Goal: Ask a question

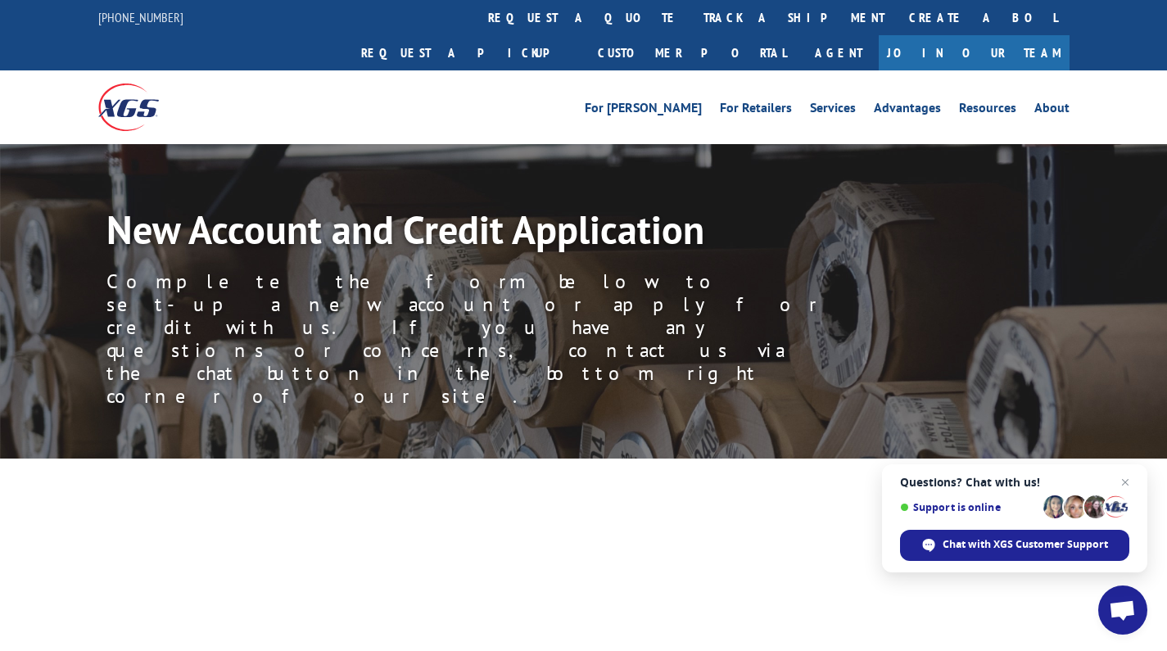
scroll to position [2527, 0]
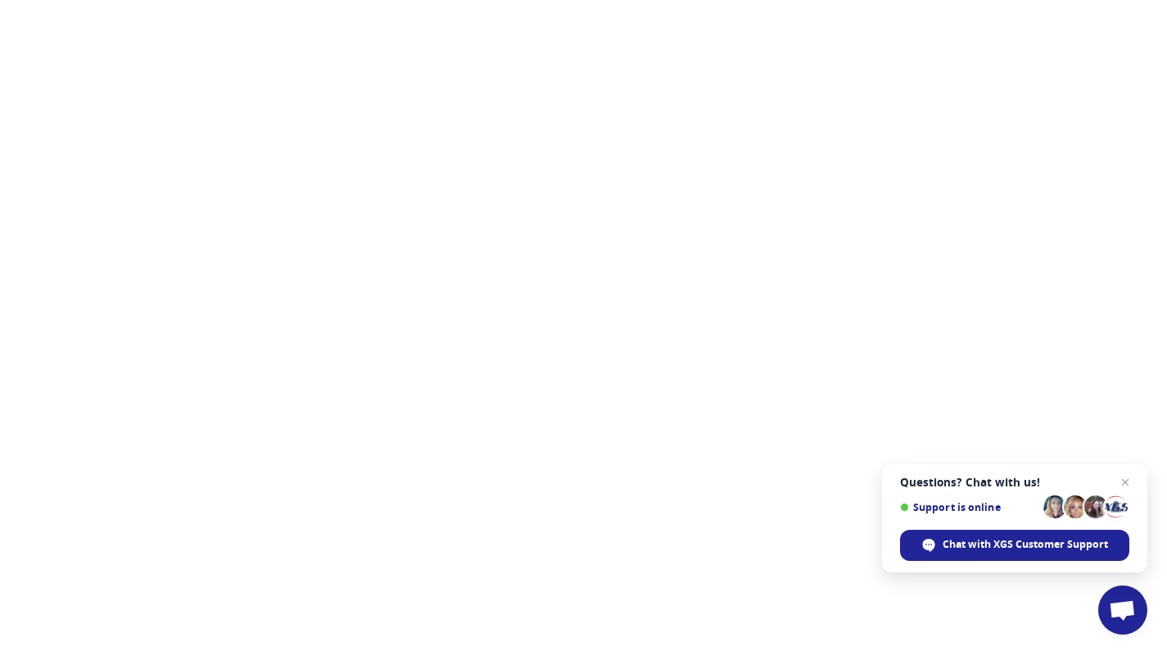
select select "[US_STATE]"
select select "Independent Retailer"
select select "Corporation"
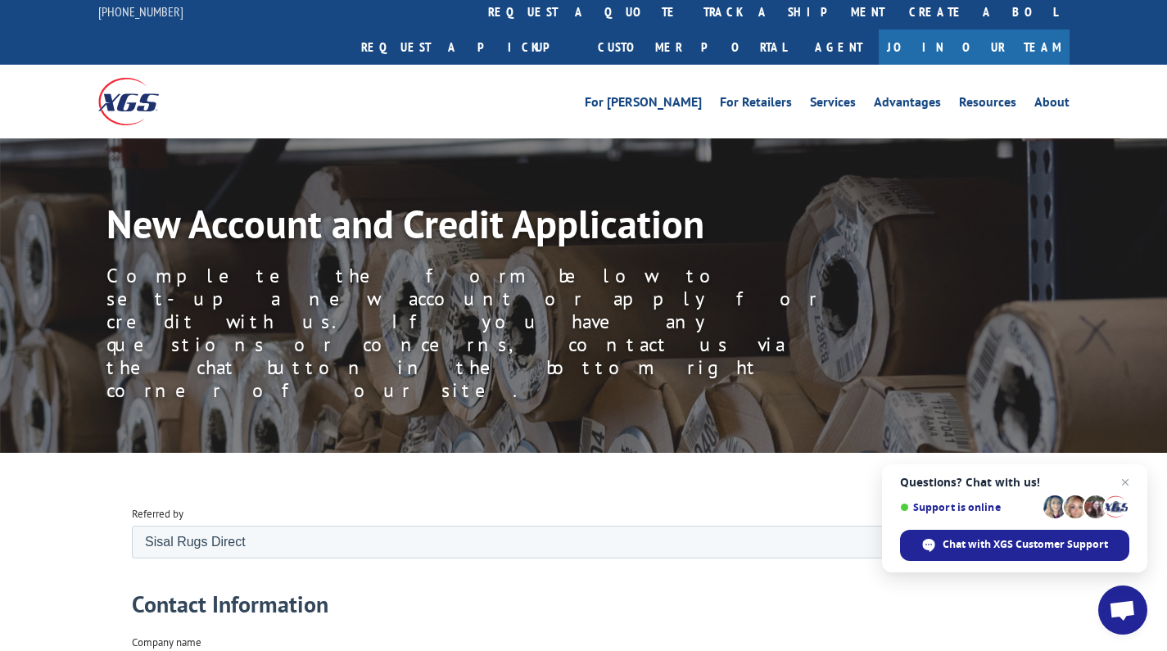
scroll to position [5, 0]
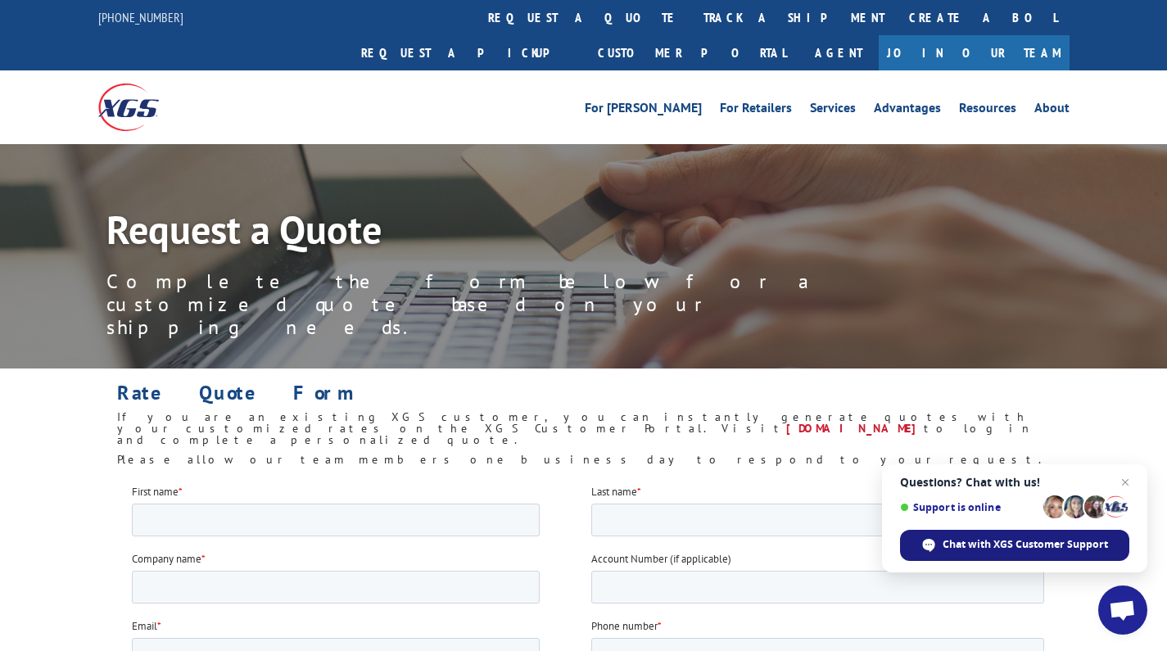
click at [1004, 543] on span "Chat with XGS Customer Support" at bounding box center [1025, 544] width 165 height 15
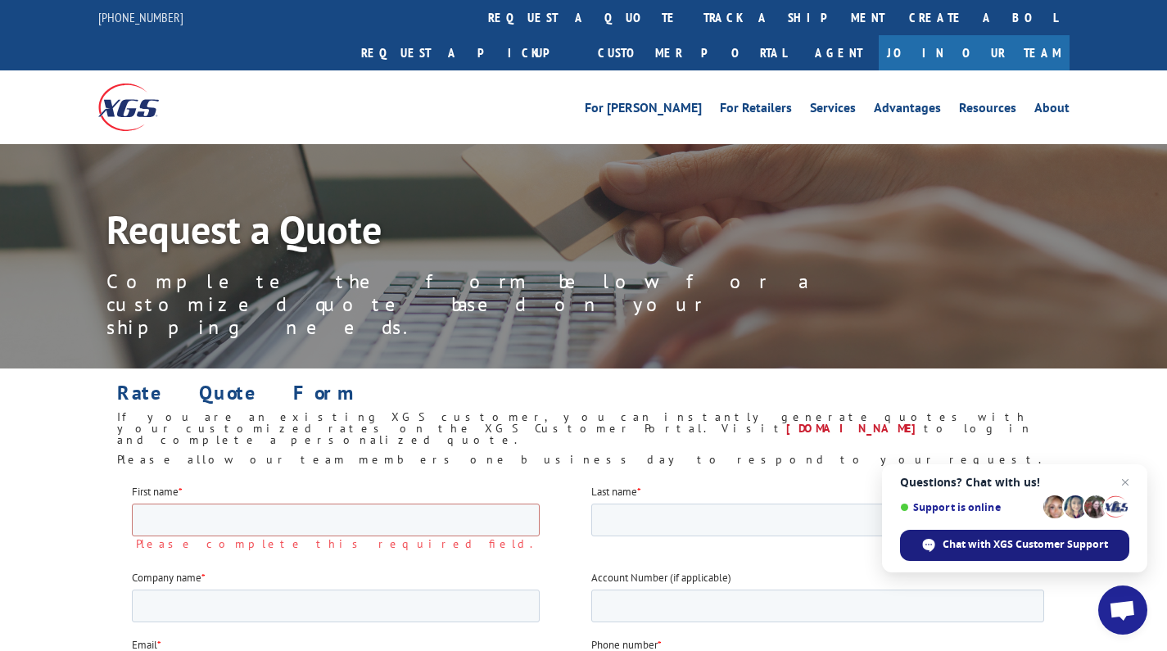
click at [1004, 543] on span "Chat with XGS Customer Support" at bounding box center [1025, 544] width 165 height 15
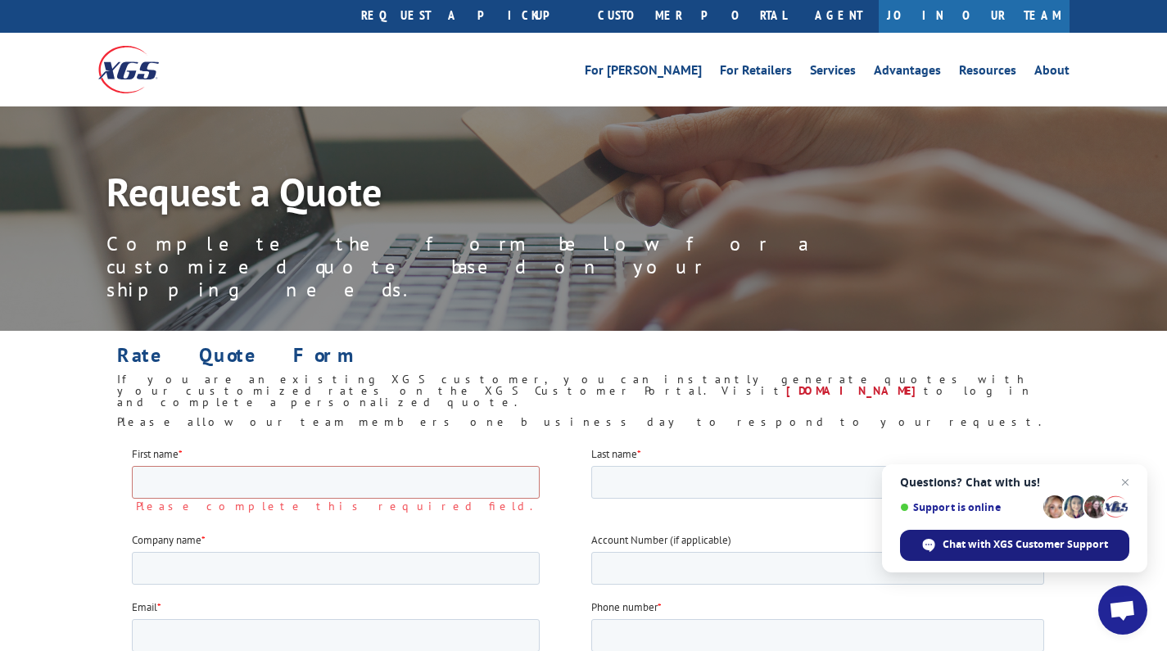
scroll to position [42, 0]
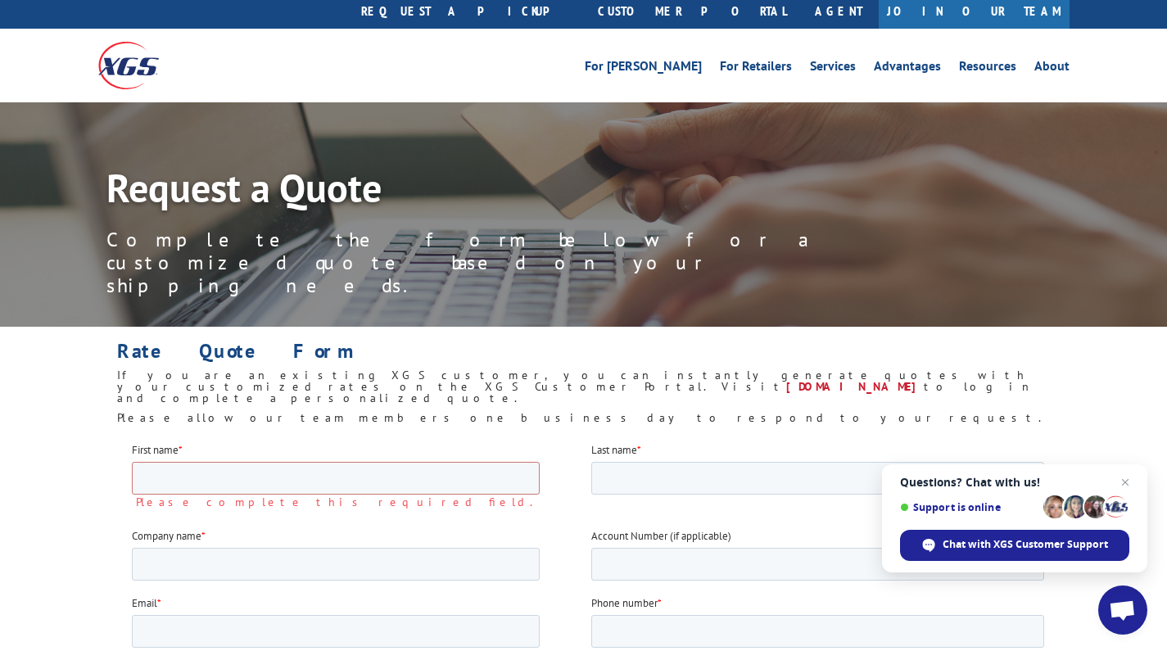
click at [1131, 613] on span "Open chat" at bounding box center [1122, 611] width 27 height 23
click at [927, 540] on span "Chat with XGS Customer Support" at bounding box center [928, 545] width 13 height 13
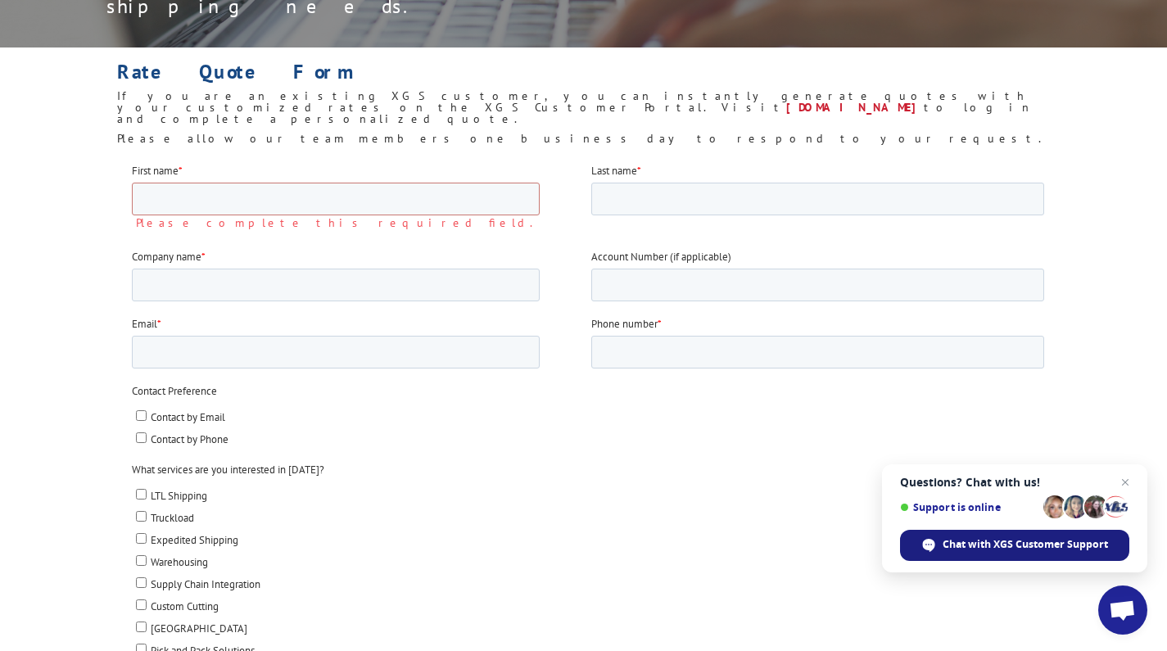
scroll to position [322, 0]
click at [274, 200] on input "First name *" at bounding box center [335, 197] width 408 height 33
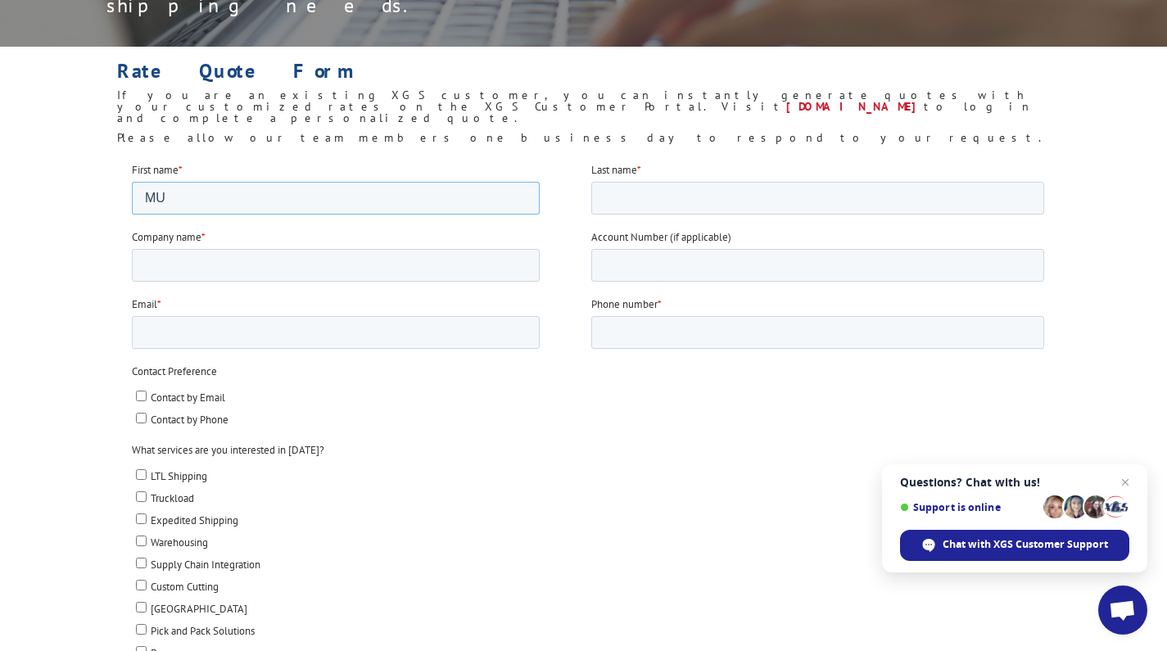
type input "MU"
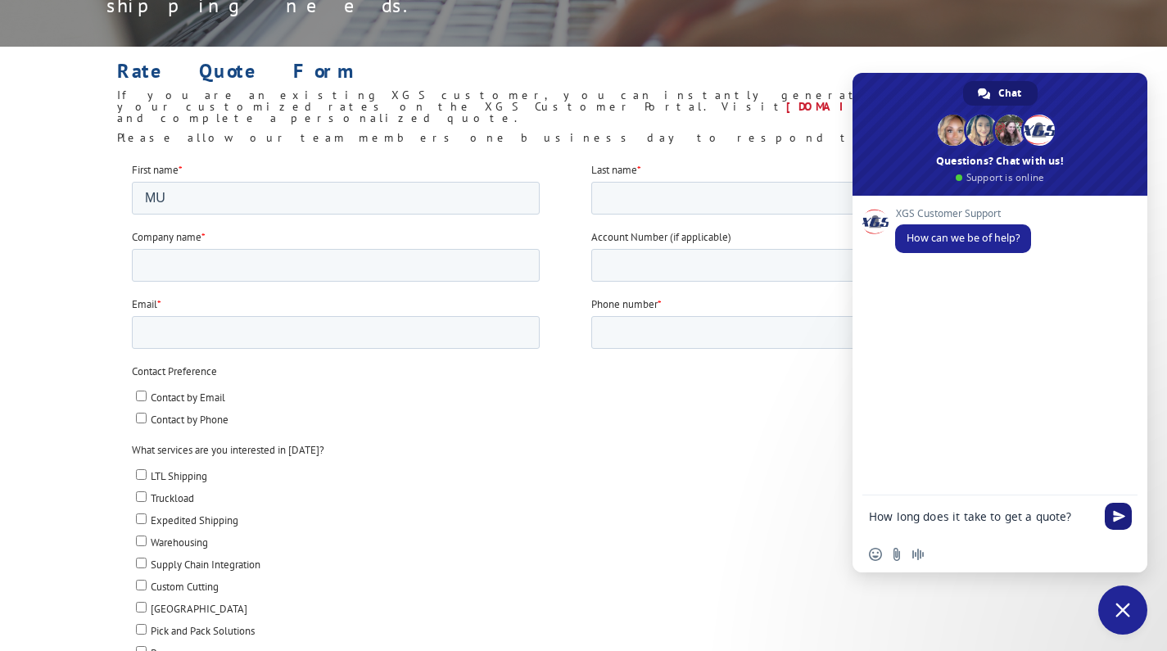
type textarea "How long does it take to get a quote?"
click at [1119, 514] on span "Send" at bounding box center [1119, 516] width 12 height 12
